Goal: Information Seeking & Learning: Learn about a topic

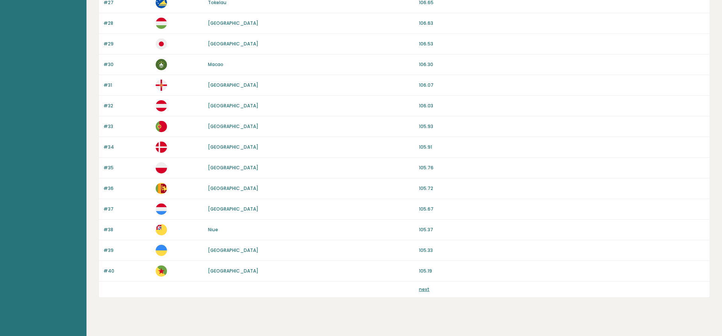
scroll to position [631, 0]
click at [421, 288] on link "next" at bounding box center [424, 288] width 11 height 6
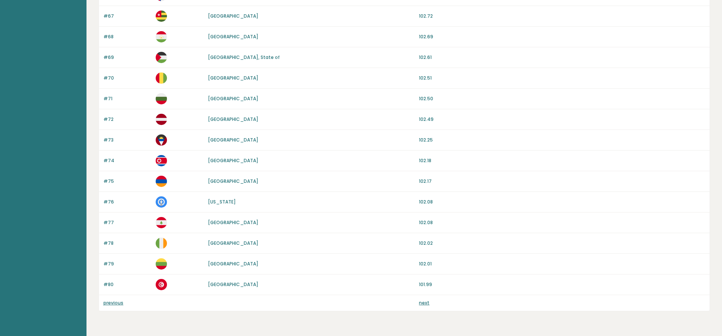
scroll to position [631, 0]
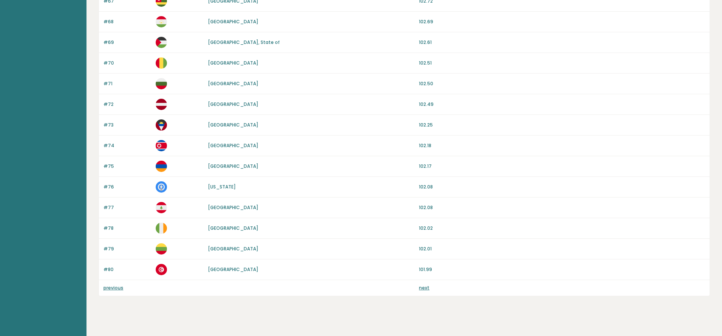
click at [426, 292] on div "previous next" at bounding box center [404, 288] width 610 height 16
click at [421, 289] on link "next" at bounding box center [424, 288] width 11 height 6
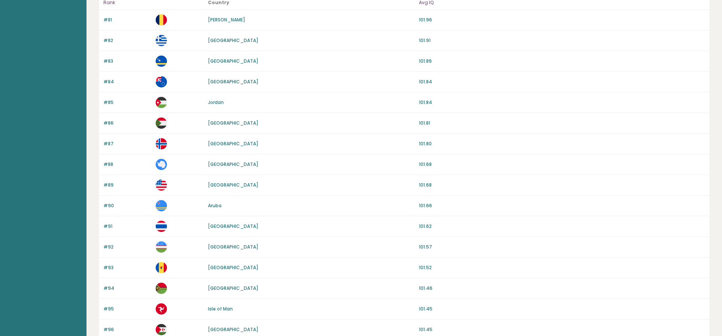
scroll to position [90, 0]
